Goal: Task Accomplishment & Management: Use online tool/utility

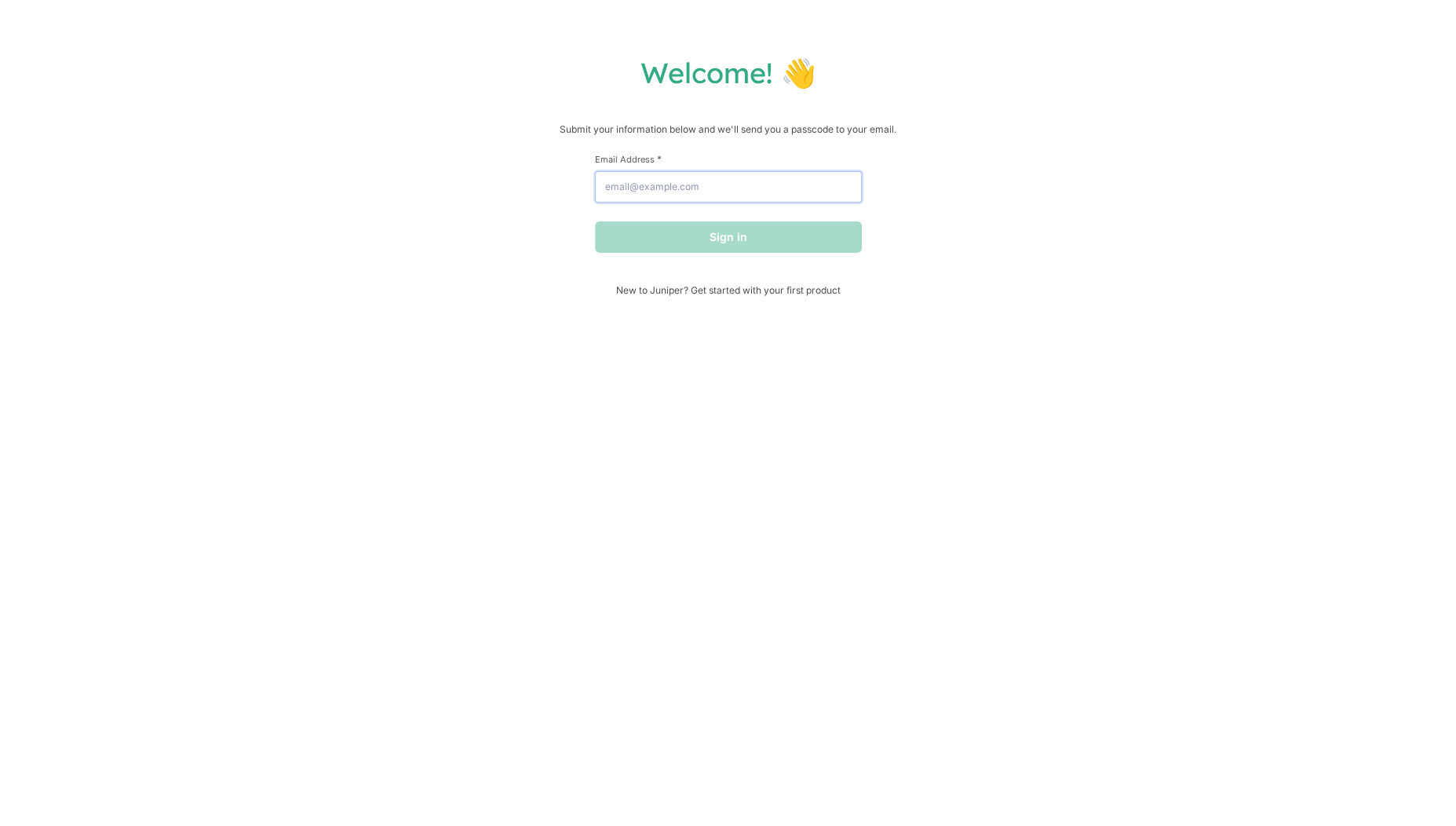
click at [693, 201] on input "Email Address *" at bounding box center [728, 187] width 267 height 32
type input "[EMAIL_ADDRESS][DOMAIN_NAME]"
click at [706, 228] on button "Sign in" at bounding box center [728, 237] width 267 height 32
click at [802, 292] on span "New to Juniper? Get started with your first product" at bounding box center [728, 290] width 267 height 11
